Goal: Task Accomplishment & Management: Use online tool/utility

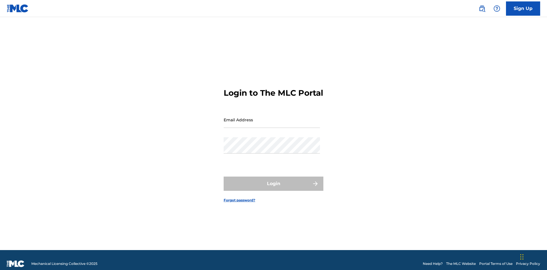
scroll to position [7, 0]
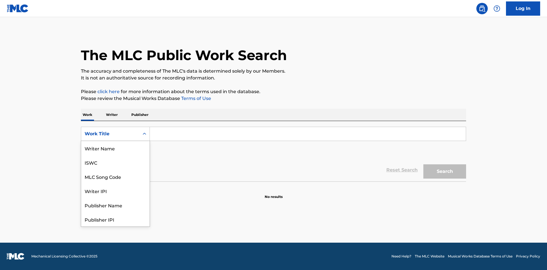
click at [115, 170] on div "MLC Song Code" at bounding box center [115, 177] width 68 height 14
click at [445, 172] on button "Search" at bounding box center [445, 171] width 43 height 14
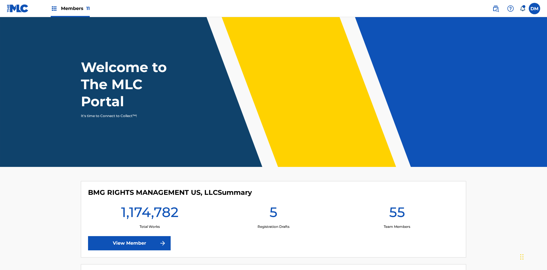
click at [70, 8] on span "Members 11" at bounding box center [75, 8] width 29 height 7
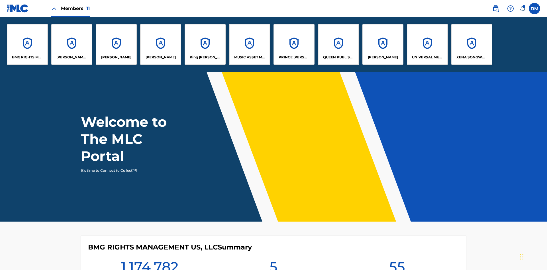
click at [205, 57] on p "King McTesterson" at bounding box center [205, 57] width 31 height 5
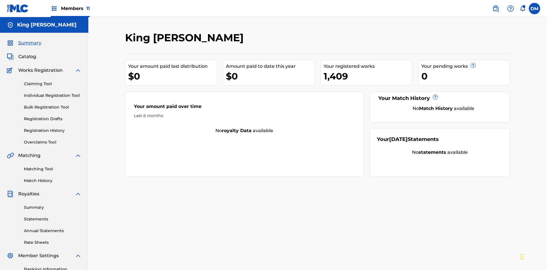
click at [53, 93] on link "Individual Registration Tool" at bounding box center [53, 96] width 58 height 6
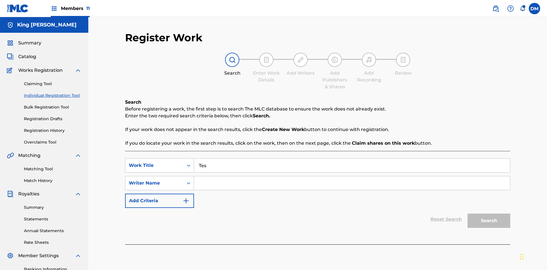
type input "Test"
click at [352, 176] on input "Search Form" at bounding box center [352, 183] width 316 height 14
click at [489, 214] on button "Search" at bounding box center [489, 221] width 43 height 14
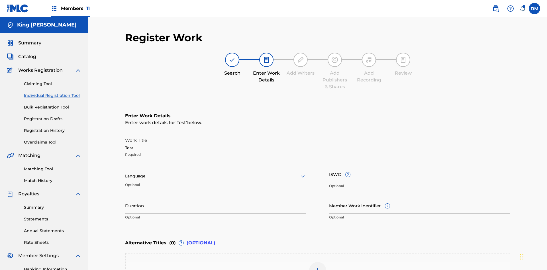
click at [175, 135] on input "Test" at bounding box center [175, 143] width 100 height 16
click at [535, 8] on label at bounding box center [534, 8] width 11 height 11
click at [535, 9] on input "DM Duke McTesterson duke.mctesterson@gmail.com Notification Preferences Profile…" at bounding box center [535, 9] width 0 height 0
click at [479, 81] on p "Log out" at bounding box center [479, 80] width 13 height 5
click at [535, 9] on input "DM Duke McTesterson duke.mctesterson@gmail.com Notification Preferences Profile…" at bounding box center [535, 9] width 0 height 0
